Goal: Navigation & Orientation: Find specific page/section

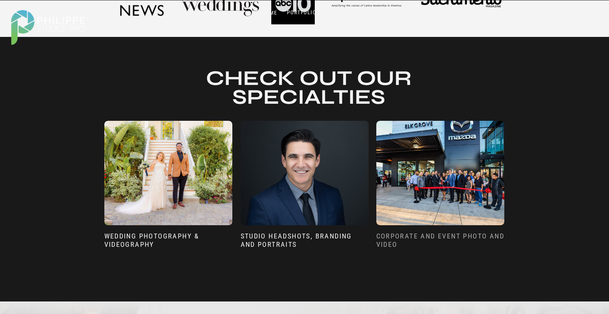
scroll to position [445, 0]
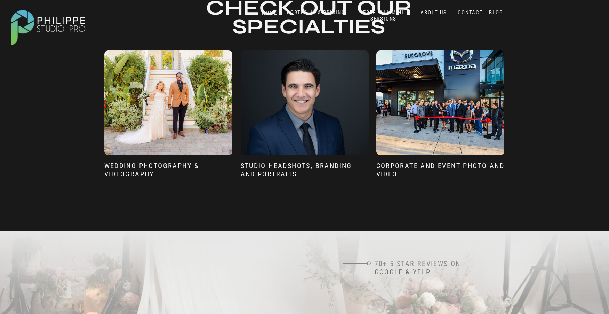
click at [328, 148] on div at bounding box center [305, 102] width 128 height 104
click at [313, 165] on h3 "sTUDIO HEADSHOTS, BRANDING AND pORTRAITS" at bounding box center [305, 172] width 128 height 22
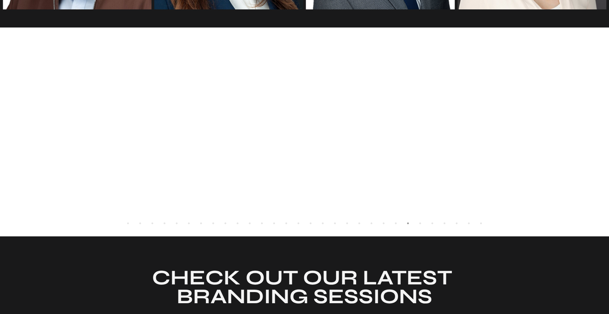
scroll to position [1293, 0]
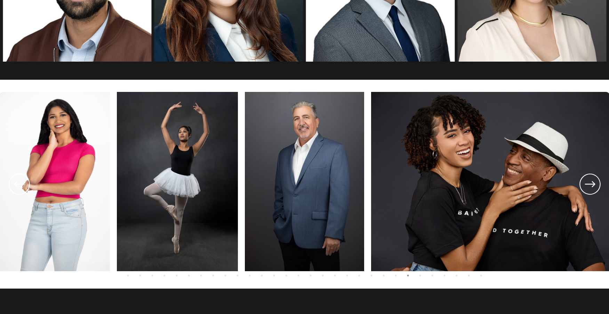
click at [593, 185] on icon at bounding box center [590, 184] width 10 height 6
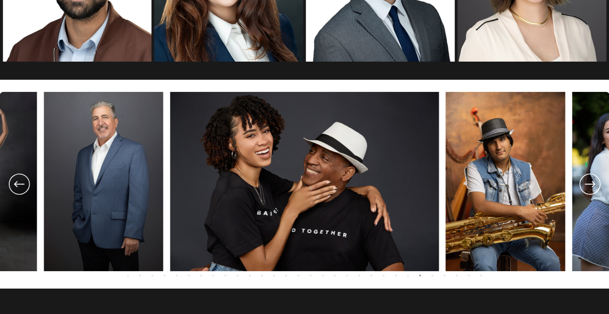
click at [593, 185] on icon at bounding box center [590, 184] width 10 height 6
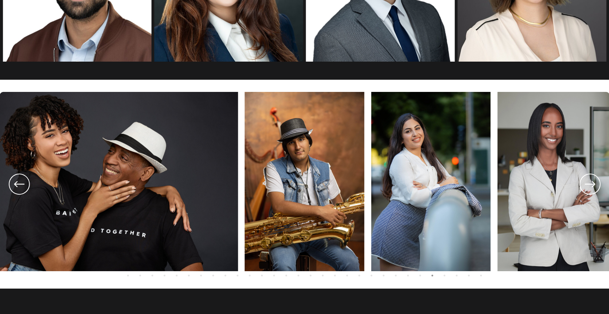
click at [593, 185] on icon at bounding box center [590, 184] width 10 height 6
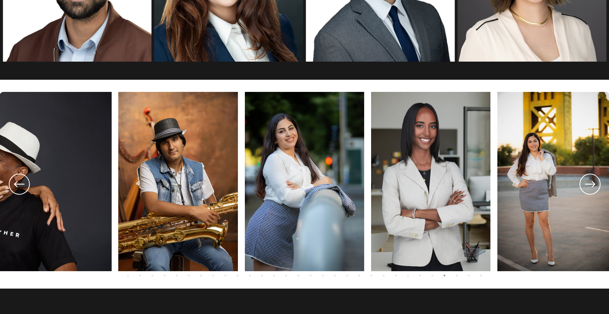
click at [593, 185] on icon at bounding box center [590, 184] width 10 height 6
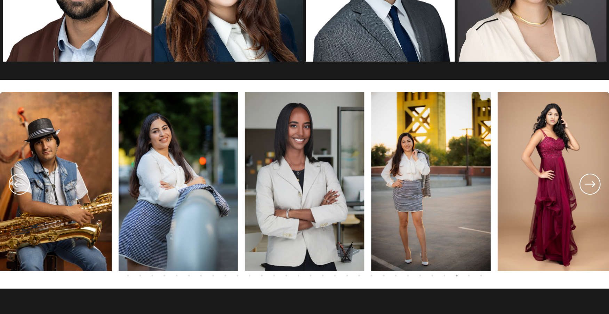
click at [593, 185] on icon at bounding box center [590, 184] width 10 height 6
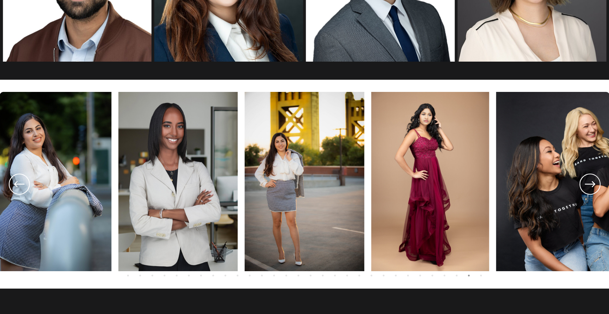
click at [593, 185] on icon at bounding box center [590, 184] width 10 height 6
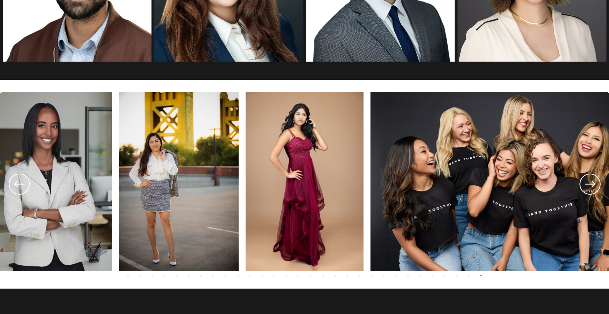
click at [593, 185] on icon at bounding box center [590, 184] width 10 height 6
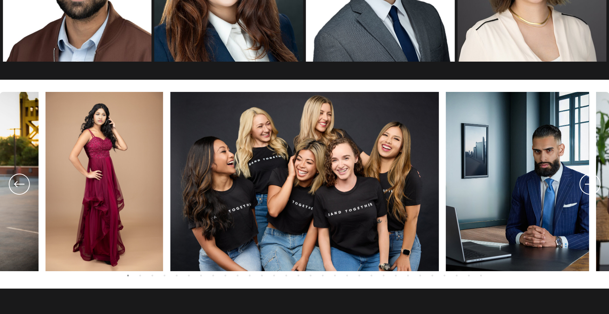
click at [593, 185] on icon at bounding box center [590, 184] width 10 height 6
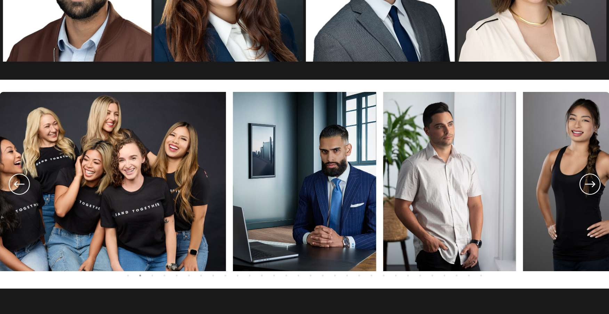
click at [591, 185] on icon at bounding box center [590, 184] width 25 height 26
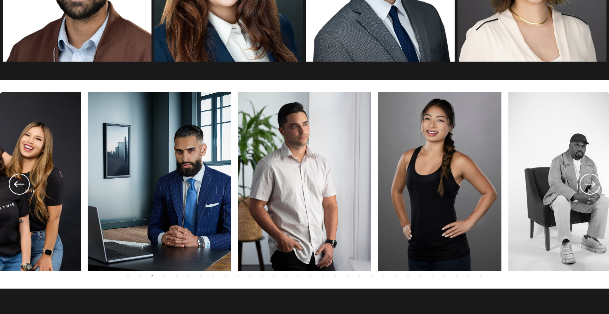
click at [590, 187] on icon at bounding box center [590, 184] width 25 height 26
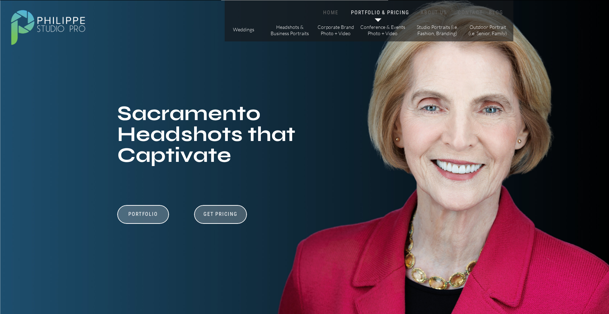
scroll to position [0, 0]
